Goal: Transaction & Acquisition: Purchase product/service

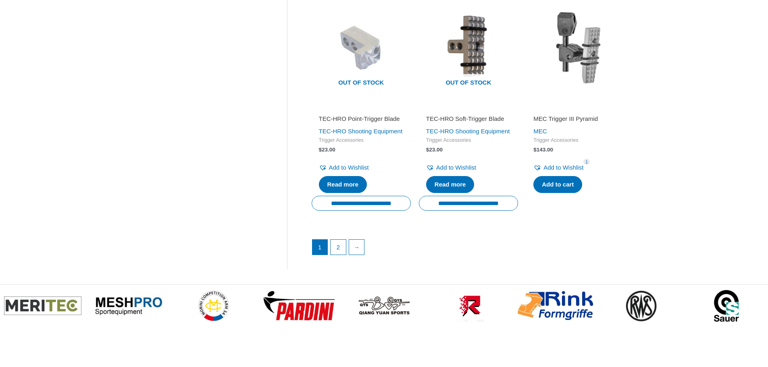
scroll to position [1129, 0]
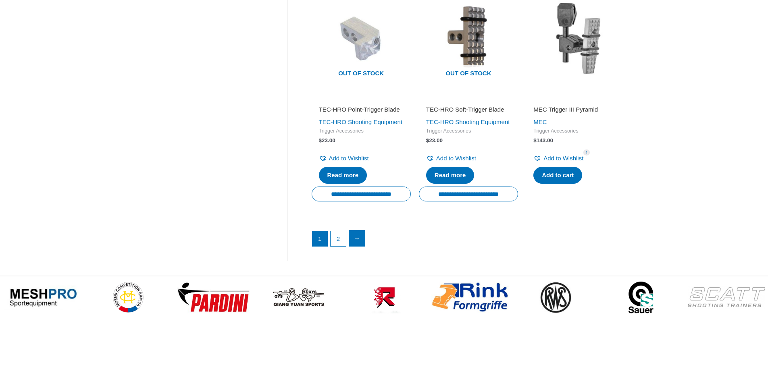
click at [360, 247] on link "→" at bounding box center [357, 239] width 16 height 16
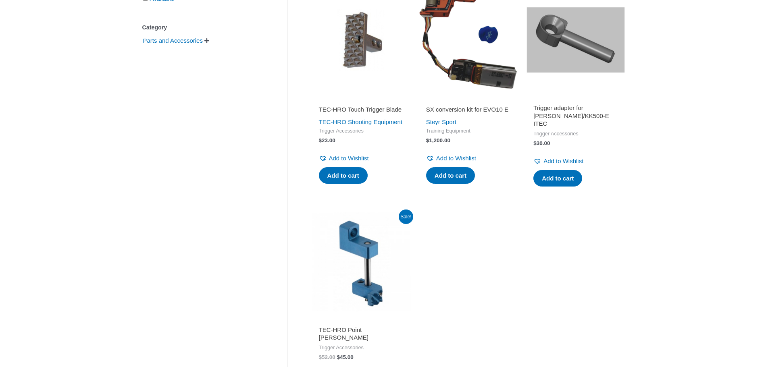
scroll to position [161, 0]
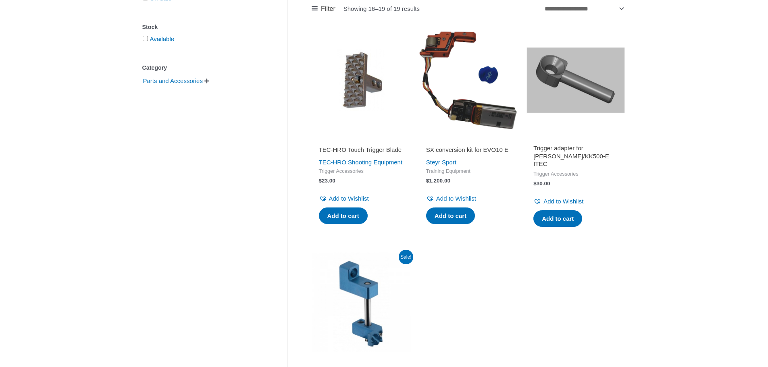
click at [342, 149] on h2 "TEC-HRO Touch Trigger Blade" at bounding box center [361, 150] width 85 height 8
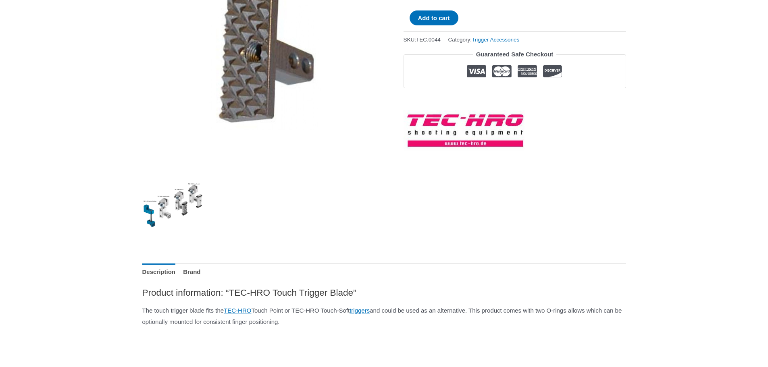
scroll to position [161, 0]
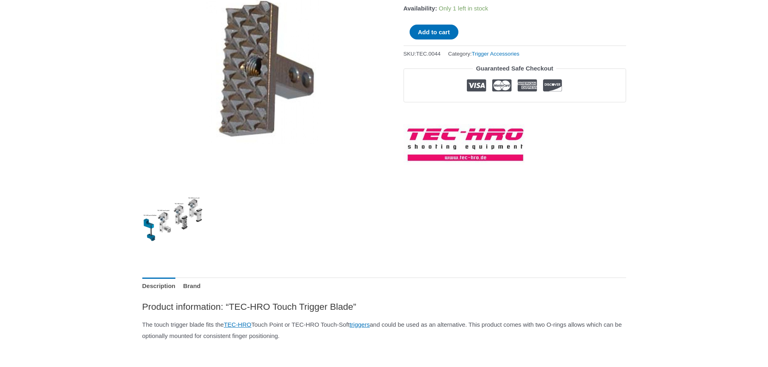
click at [165, 222] on img at bounding box center [172, 220] width 61 height 61
